Goal: Use online tool/utility: Use online tool/utility

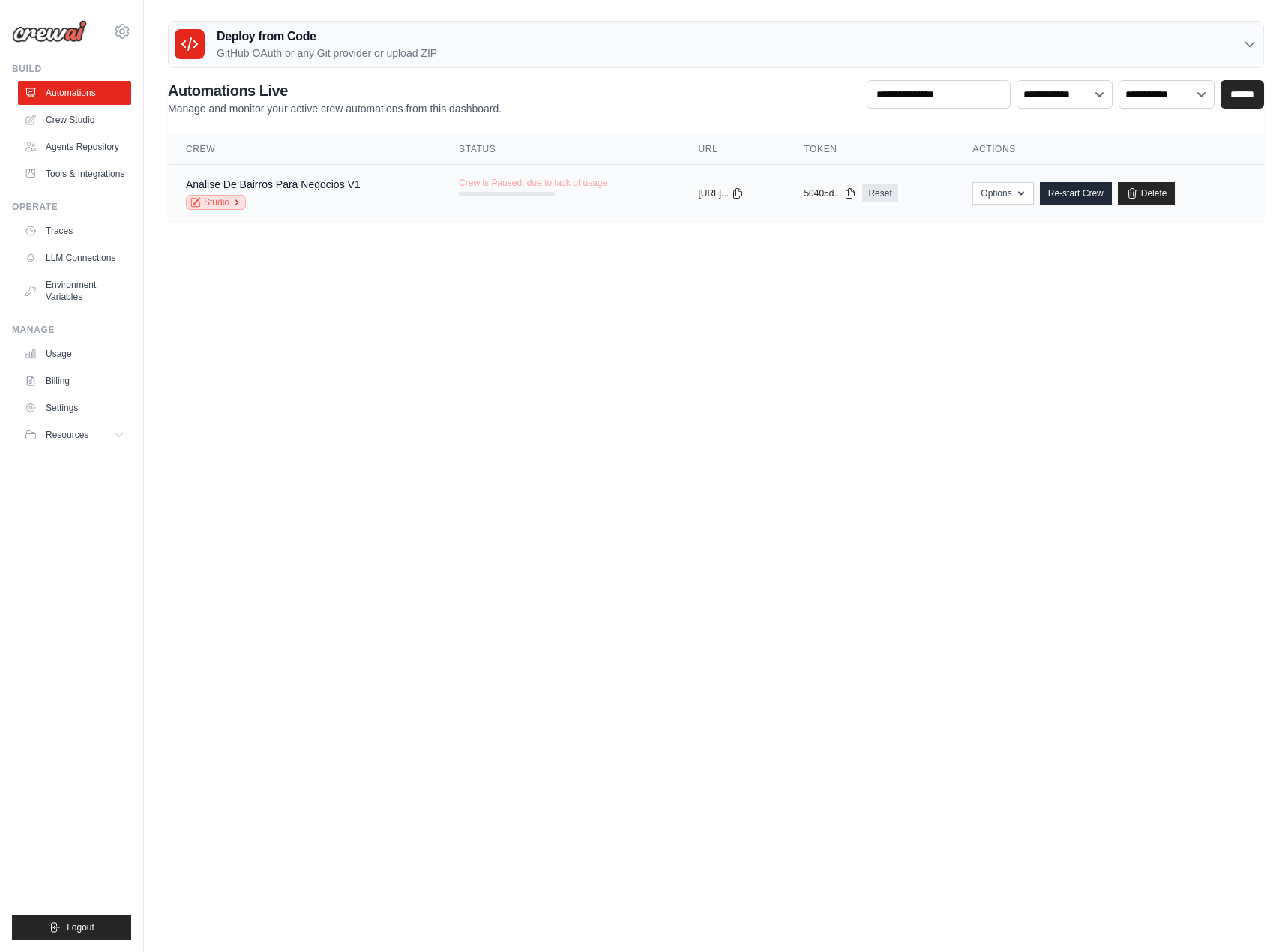
click at [229, 203] on link "Studio" at bounding box center [216, 202] width 60 height 15
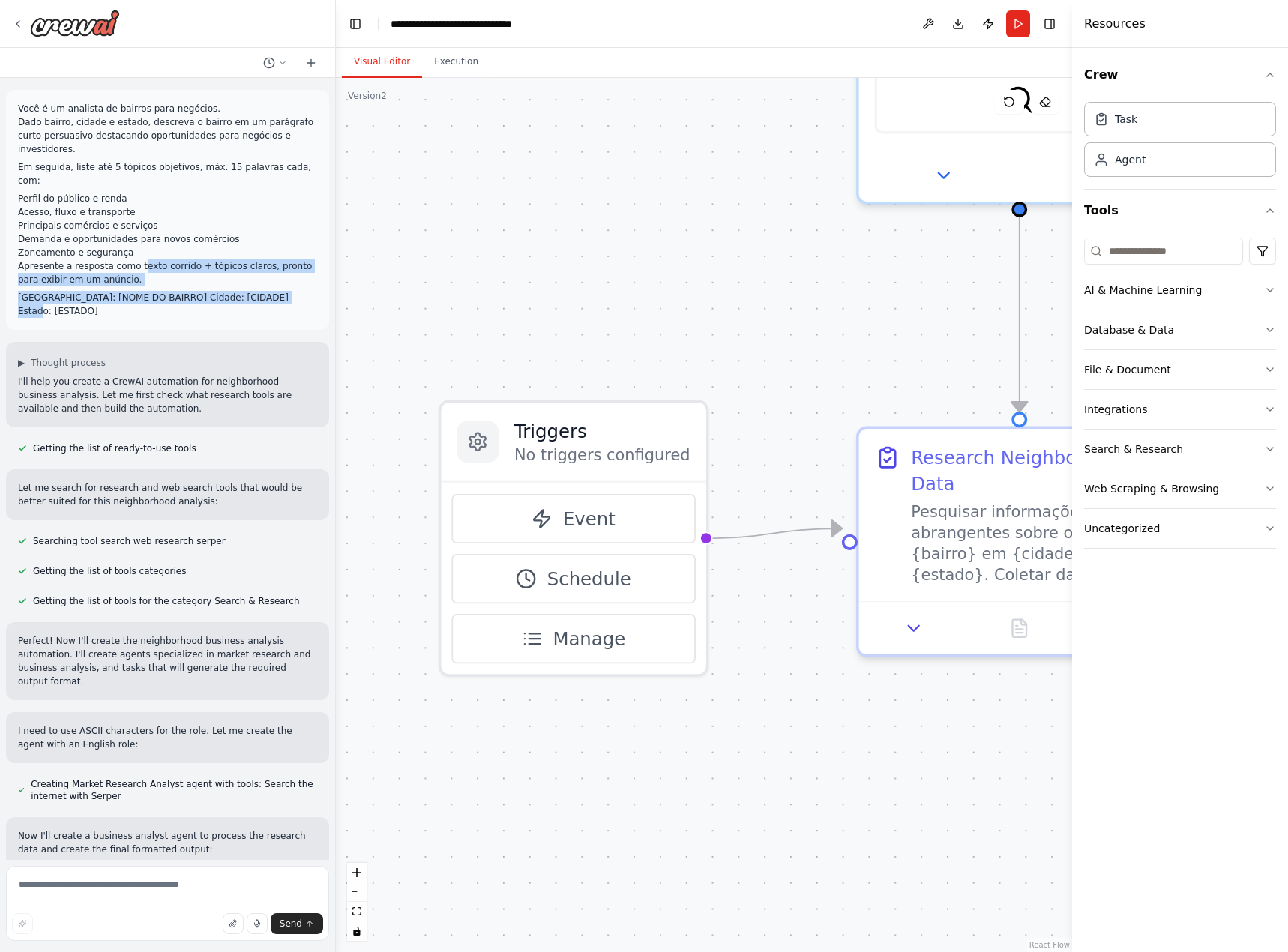
drag, startPoint x: 276, startPoint y: 273, endPoint x: 129, endPoint y: 239, distance: 150.9
click at [134, 235] on div "Você é um analista de bairros para negócios. Dado bairro, cidade e estado, desc…" at bounding box center [167, 210] width 299 height 216
click at [73, 260] on p "Apresente a resposta como texto corrido + tópicos claros, pronto para exibir em…" at bounding box center [167, 273] width 299 height 27
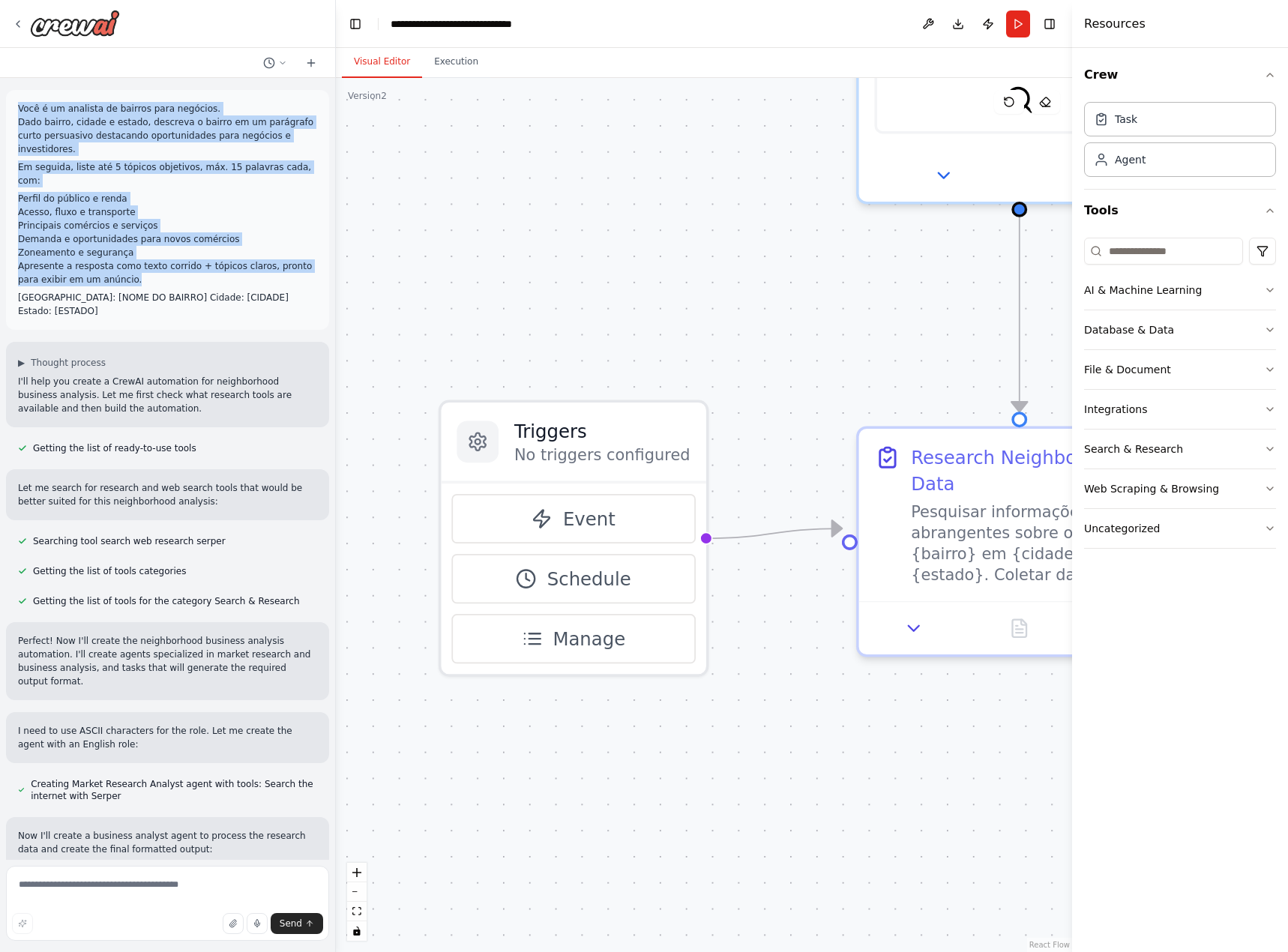
drag, startPoint x: 123, startPoint y: 254, endPoint x: 14, endPoint y: 101, distance: 187.9
click at [14, 101] on div "Você é um analista de bairros para negócios. Dado bairro, cidade e estado, desc…" at bounding box center [167, 210] width 323 height 240
copy div "Você é um analista de bairros para negócios. Dado bairro, cidade e estado, desc…"
